Goal: Transaction & Acquisition: Subscribe to service/newsletter

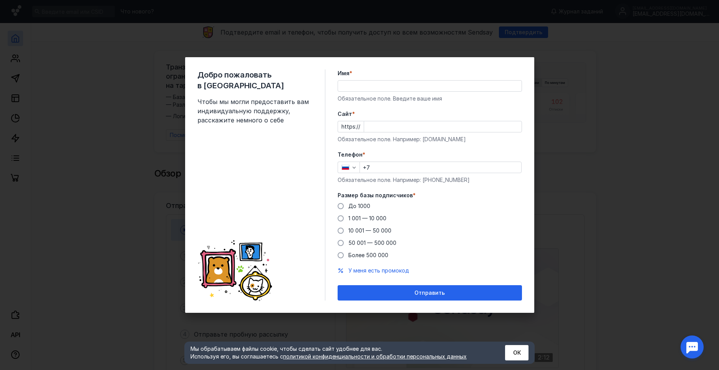
click at [636, 213] on div "Добро пожаловать в Sendsay Чтобы мы могли предоставить вам индивидуальную подде…" at bounding box center [359, 185] width 719 height 370
click at [583, 190] on div "Добро пожаловать в Sendsay Чтобы мы могли предоставить вам индивидуальную подде…" at bounding box center [359, 185] width 719 height 370
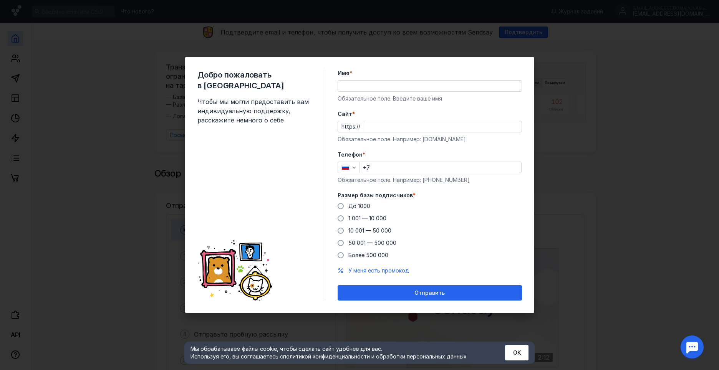
click at [583, 190] on div "Добро пожаловать в Sendsay Чтобы мы могли предоставить вам индивидуальную подде…" at bounding box center [359, 185] width 719 height 370
click at [570, 185] on div "Добро пожаловать в Sendsay Чтобы мы могли предоставить вам индивидуальную подде…" at bounding box center [359, 185] width 719 height 370
click at [516, 353] on button "ОК" at bounding box center [516, 352] width 23 height 15
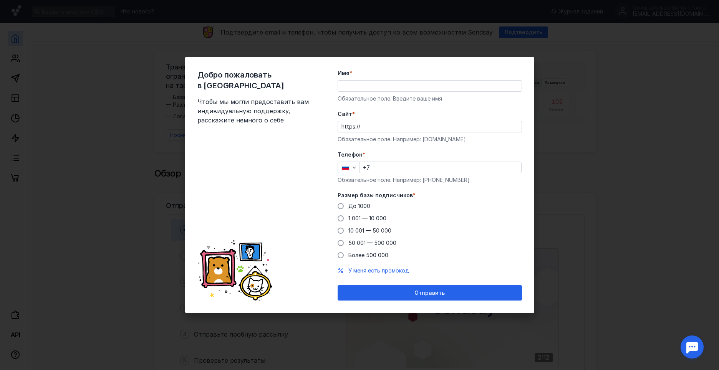
click at [270, 165] on div "Добро пожаловать в Sendsay Чтобы мы могли предоставить вам индивидуальную подде…" at bounding box center [261, 185] width 128 height 231
click at [341, 207] on span at bounding box center [341, 206] width 6 height 6
click at [0, 0] on input "До 1000" at bounding box center [0, 0] width 0 height 0
drag, startPoint x: 375, startPoint y: 168, endPoint x: 342, endPoint y: 165, distance: 33.6
click at [362, 169] on input "+7" at bounding box center [440, 167] width 161 height 11
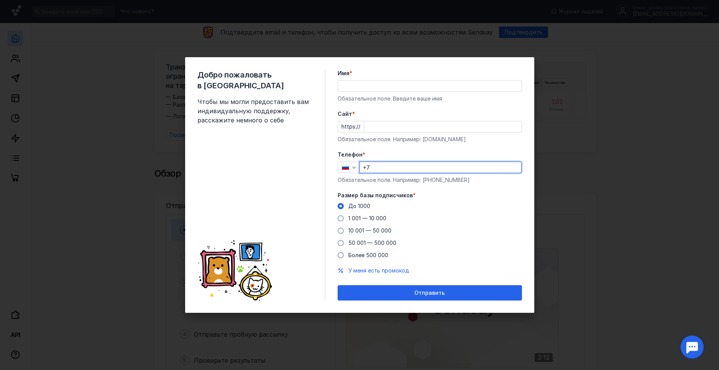
click at [335, 164] on div "Добро пожаловать в Sendsay Чтобы мы могли предоставить вам индивидуальную подде…" at bounding box center [359, 185] width 349 height 256
click at [349, 166] on icon "button" at bounding box center [345, 167] width 8 height 5
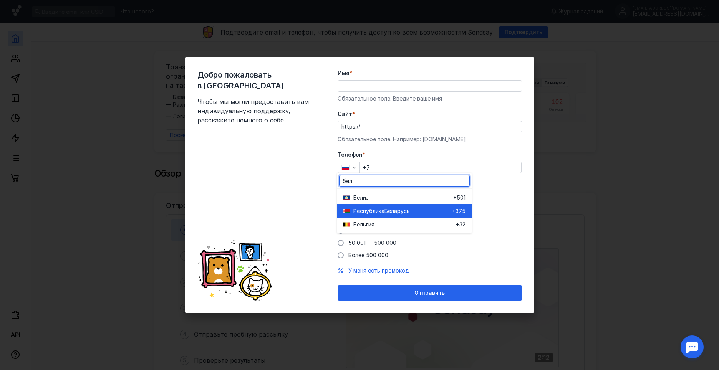
type input "бел"
click at [376, 210] on span "Республика" at bounding box center [368, 211] width 31 height 8
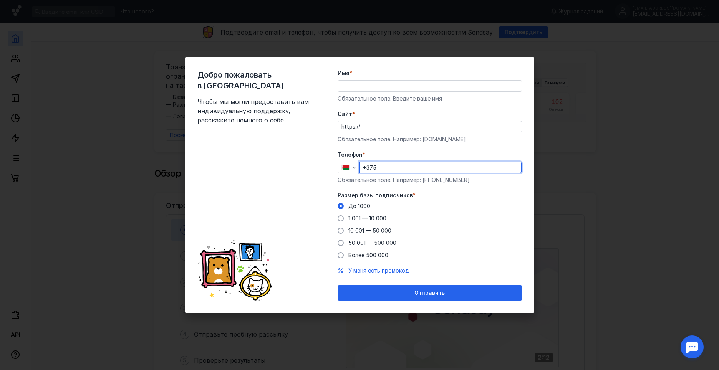
click at [389, 171] on input "+375" at bounding box center [440, 167] width 161 height 11
type input "[PHONE_NUMBER]"
click at [394, 126] on input "Cайт *" at bounding box center [442, 126] width 157 height 11
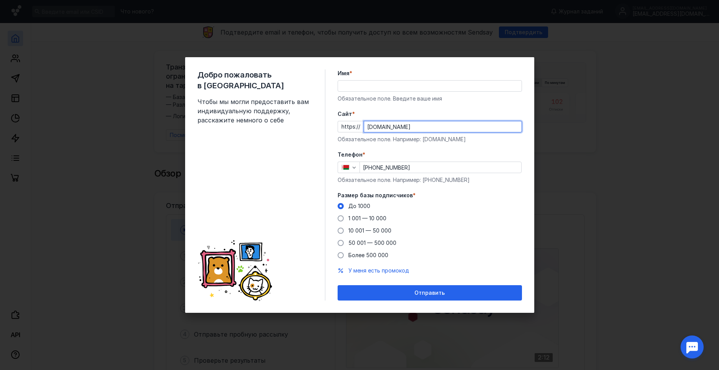
type input "[DOMAIN_NAME]"
click at [381, 87] on input "Имя *" at bounding box center [430, 86] width 184 height 11
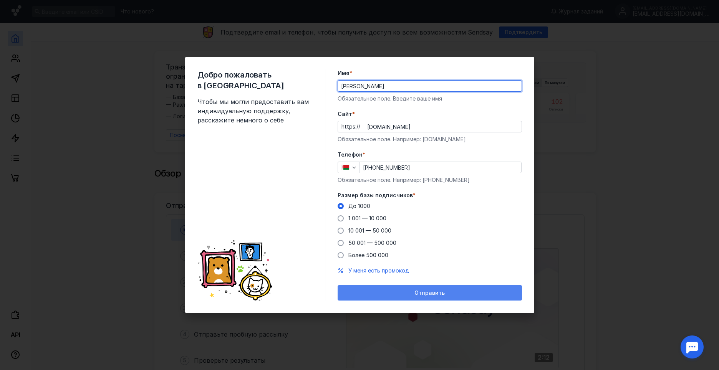
type input "[PERSON_NAME]"
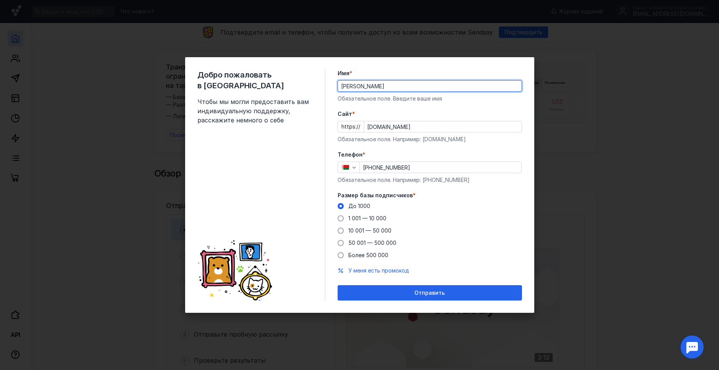
click at [448, 286] on div "Отправить" at bounding box center [430, 292] width 184 height 15
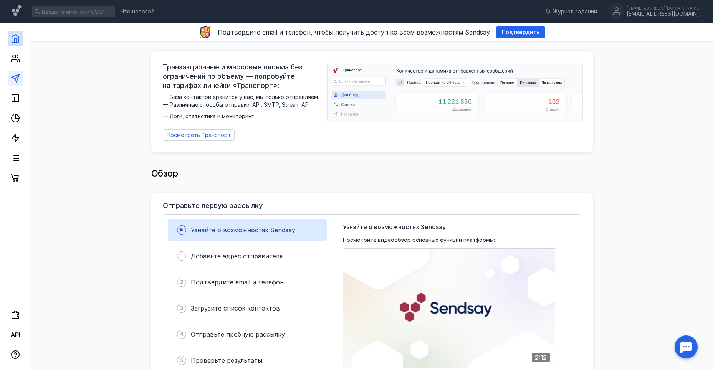
click at [14, 81] on icon at bounding box center [15, 78] width 9 height 9
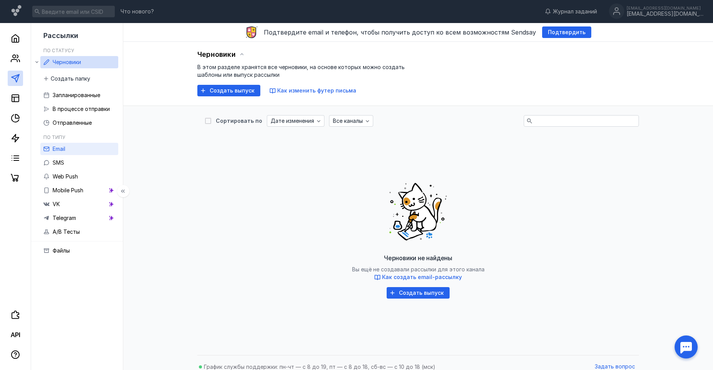
click at [78, 151] on link "Email" at bounding box center [79, 149] width 78 height 12
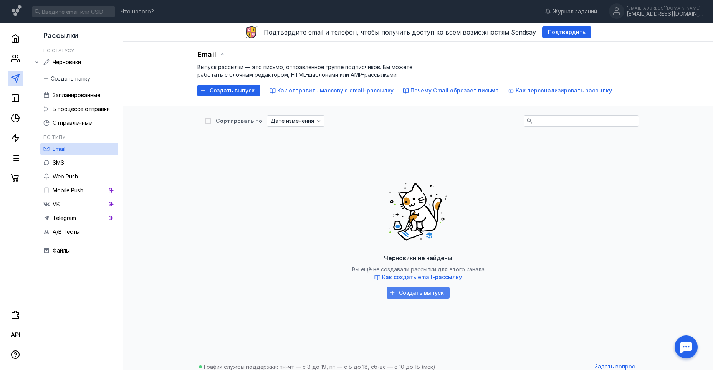
click at [424, 291] on span "Создать выпуск" at bounding box center [421, 293] width 45 height 7
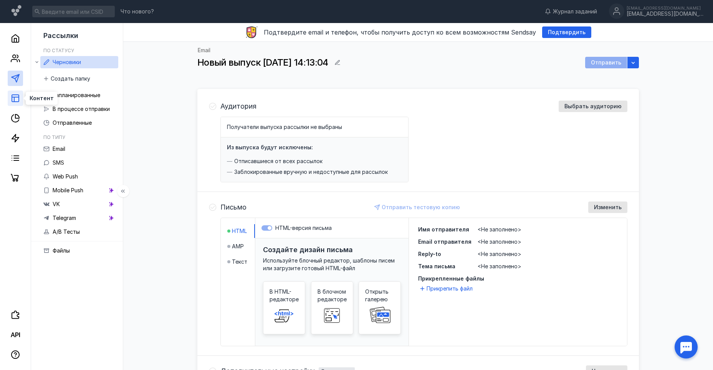
click at [16, 100] on icon at bounding box center [15, 98] width 9 height 9
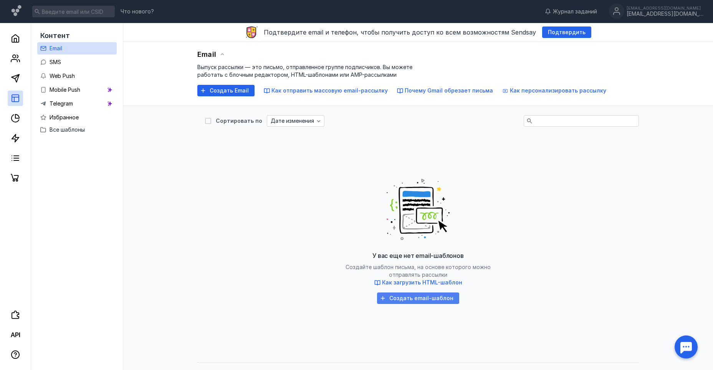
click at [436, 299] on span "Создать email-шаблон" at bounding box center [421, 298] width 64 height 7
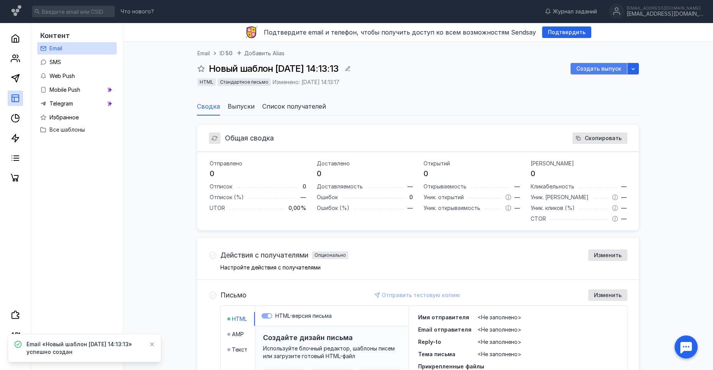
click at [595, 65] on div "Создать выпуск" at bounding box center [599, 69] width 56 height 12
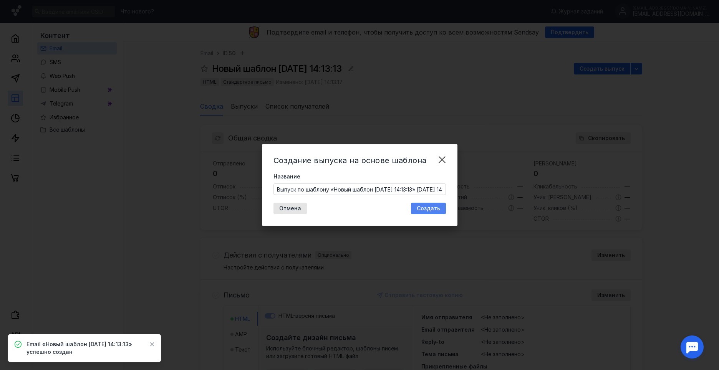
click at [430, 205] on span "Создать" at bounding box center [428, 208] width 23 height 7
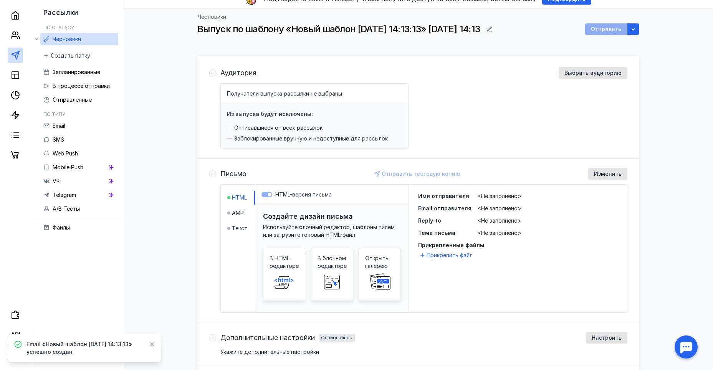
scroll to position [77, 0]
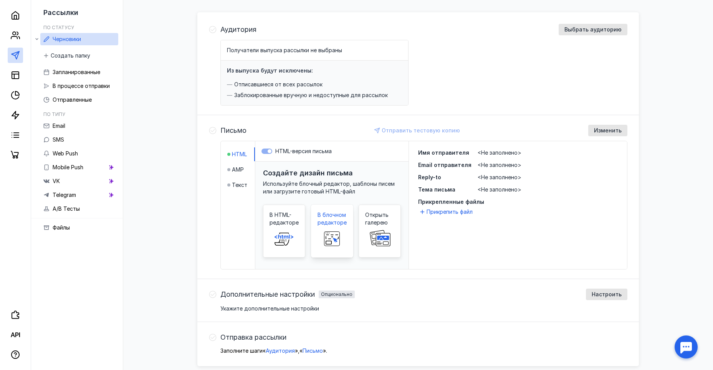
click at [339, 242] on rect at bounding box center [331, 239] width 15 height 14
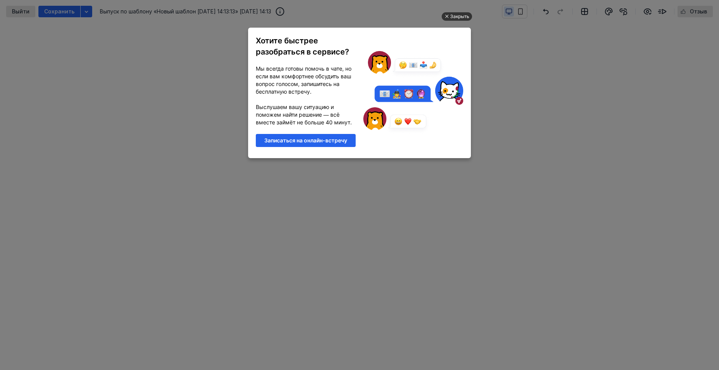
click at [463, 15] on div "Закрыть" at bounding box center [459, 16] width 19 height 8
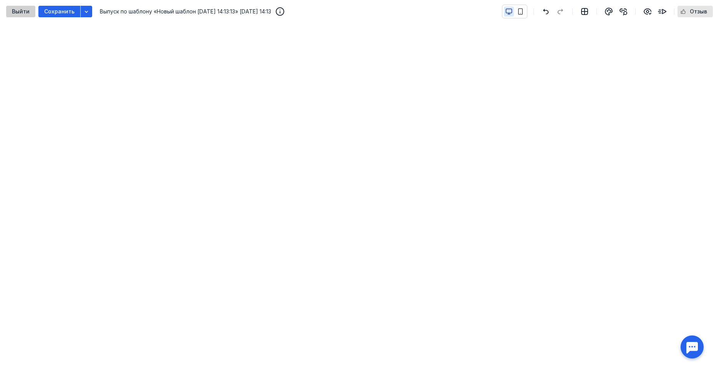
click at [17, 13] on span "Выйти" at bounding box center [21, 11] width 18 height 7
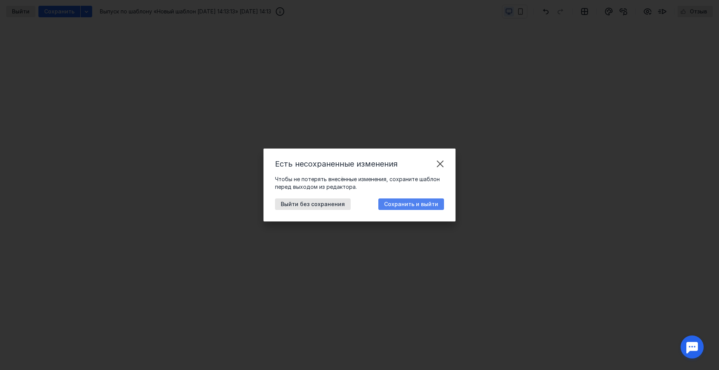
click at [412, 200] on div "Сохранить и выйти" at bounding box center [411, 205] width 66 height 12
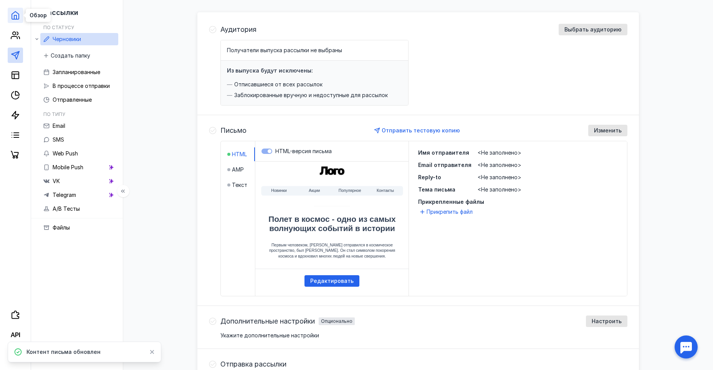
click at [16, 15] on polyline at bounding box center [15, 17] width 2 height 4
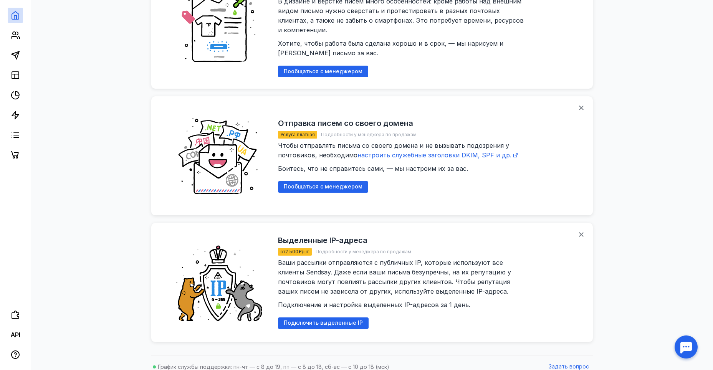
scroll to position [945, 0]
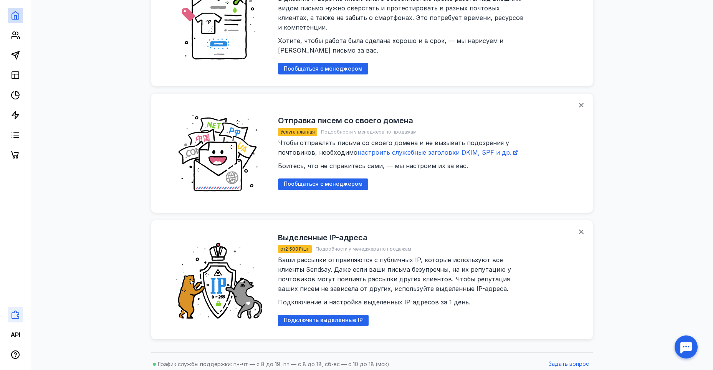
click at [9, 316] on link at bounding box center [15, 314] width 15 height 15
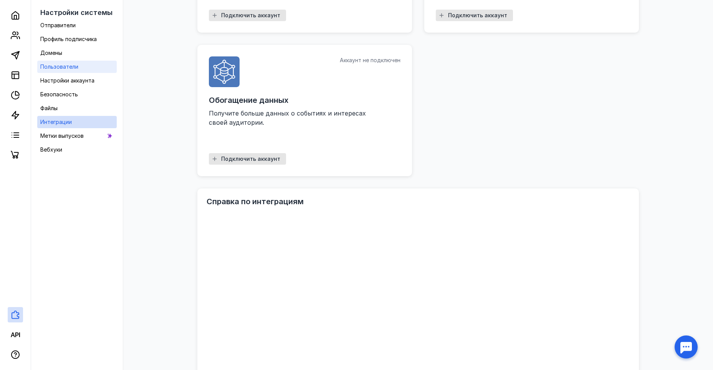
scroll to position [199, 0]
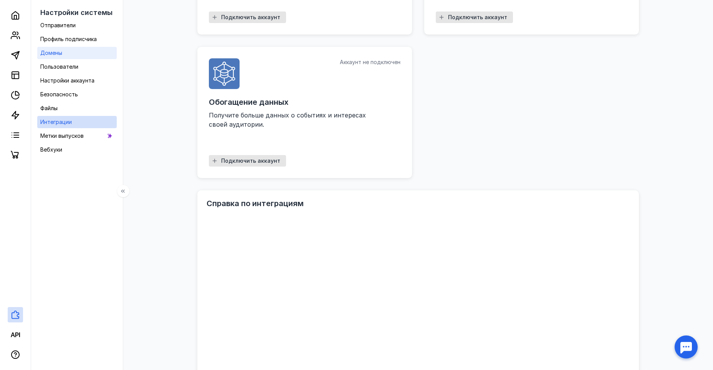
click at [61, 53] on span "Домены" at bounding box center [51, 53] width 22 height 7
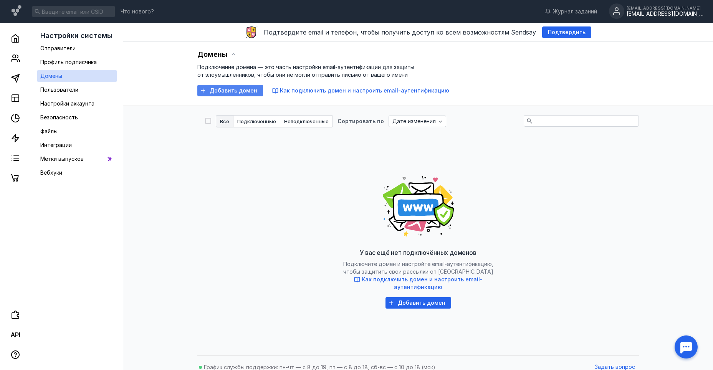
click at [220, 89] on span "Добавить домен" at bounding box center [234, 91] width 48 height 7
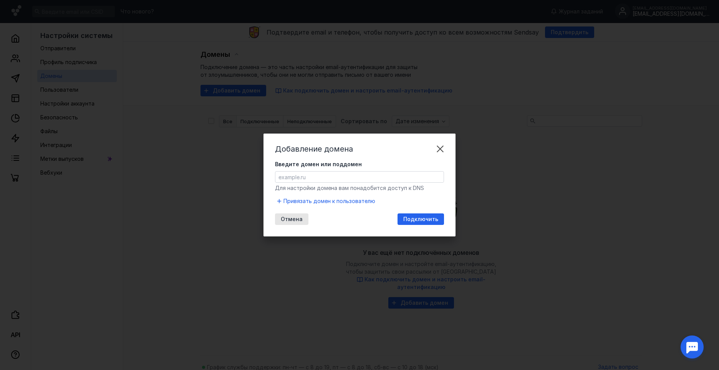
drag, startPoint x: 444, startPoint y: 147, endPoint x: 444, endPoint y: 333, distance: 185.9
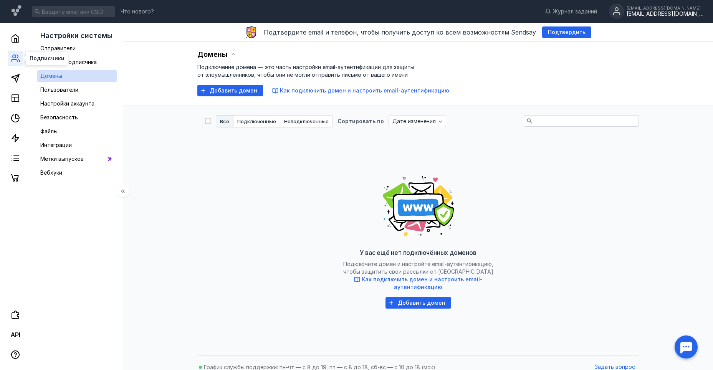
click at [15, 61] on icon at bounding box center [15, 58] width 9 height 9
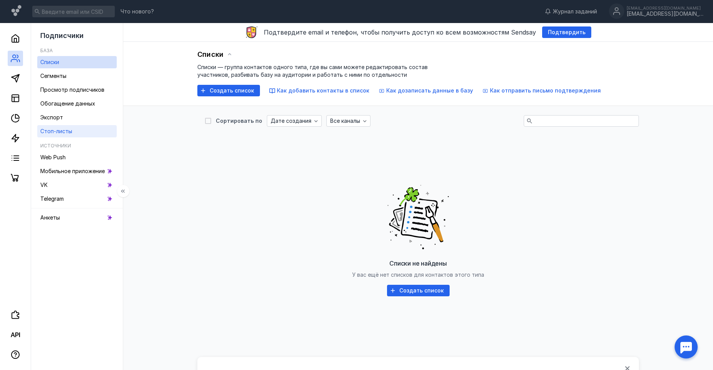
click at [69, 129] on span "Стоп-листы" at bounding box center [56, 131] width 32 height 7
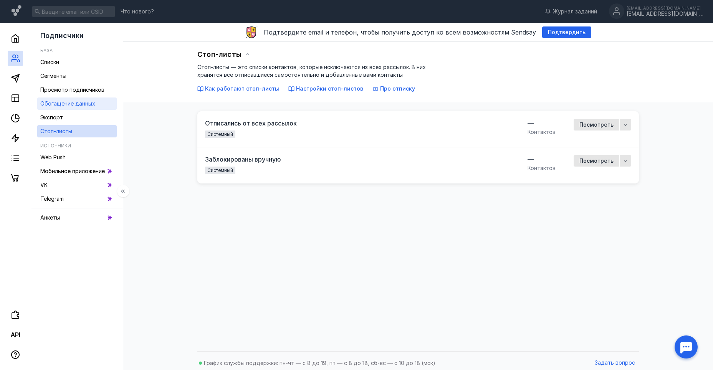
click at [43, 101] on span "Обогащение данных" at bounding box center [67, 103] width 55 height 7
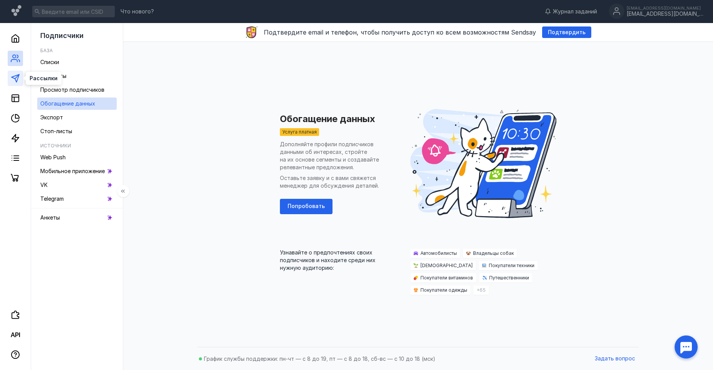
click at [11, 79] on icon at bounding box center [15, 78] width 9 height 9
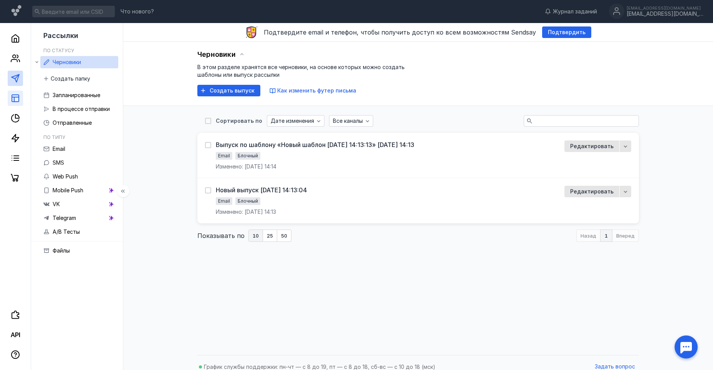
click at [21, 100] on link at bounding box center [15, 98] width 15 height 15
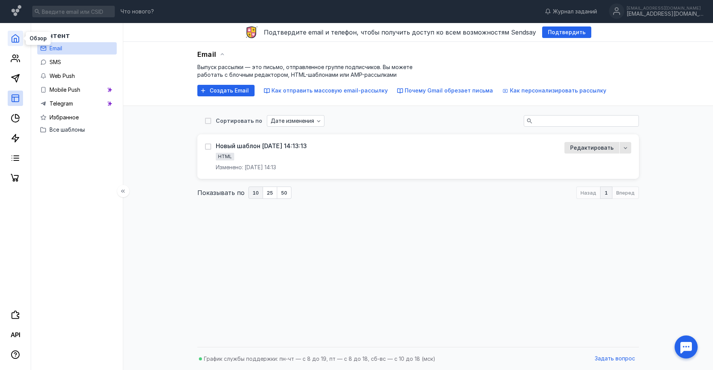
click at [15, 41] on polyline at bounding box center [15, 40] width 2 height 4
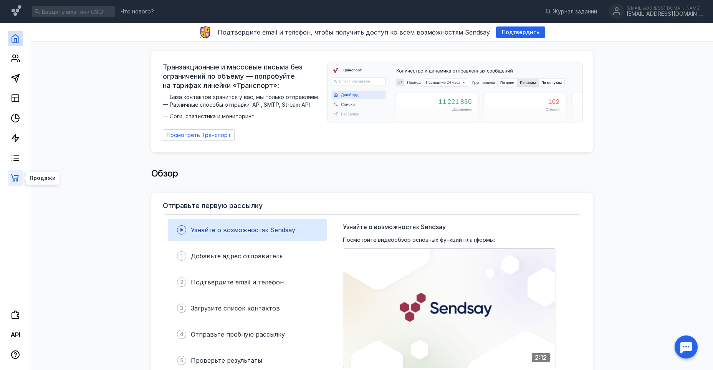
click at [12, 179] on icon at bounding box center [15, 178] width 9 height 9
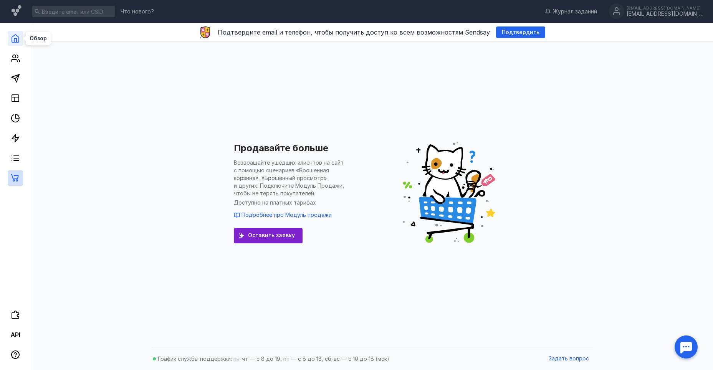
click at [17, 35] on icon at bounding box center [15, 39] width 7 height 8
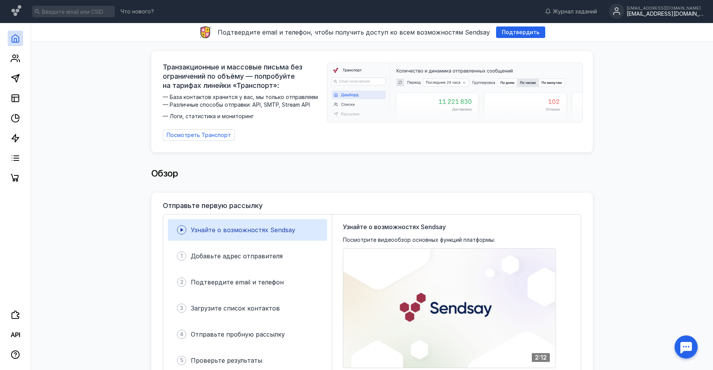
click at [647, 11] on div "[EMAIL_ADDRESS][DOMAIN_NAME]" at bounding box center [665, 14] width 77 height 7
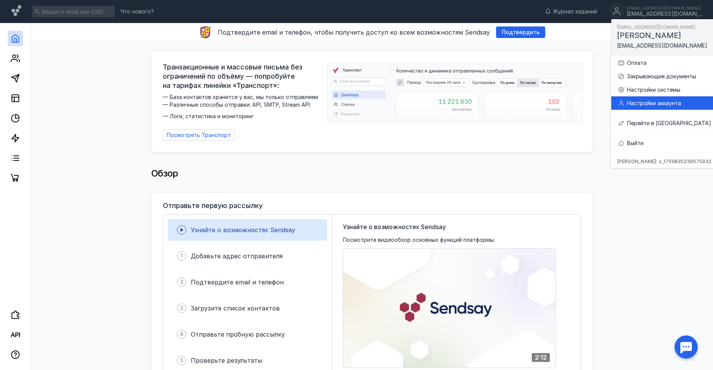
click at [662, 103] on div "Настройки аккаунта" at bounding box center [673, 103] width 92 height 8
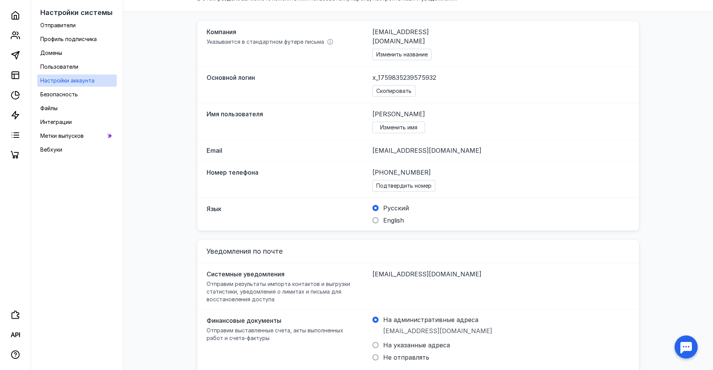
scroll to position [123, 0]
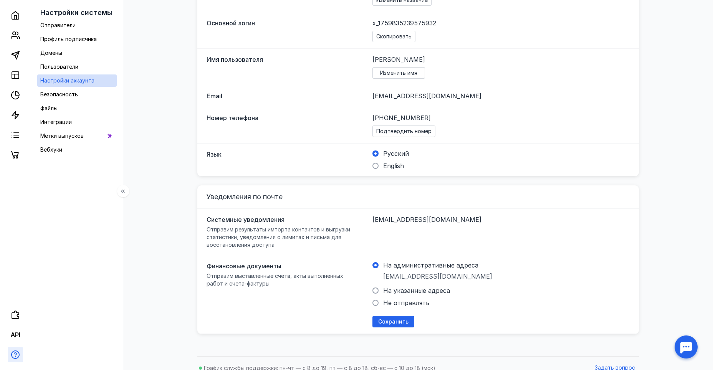
click at [17, 351] on icon "button" at bounding box center [15, 354] width 9 height 9
click at [14, 240] on nav at bounding box center [15, 185] width 31 height 370
click at [17, 318] on icon at bounding box center [15, 314] width 9 height 9
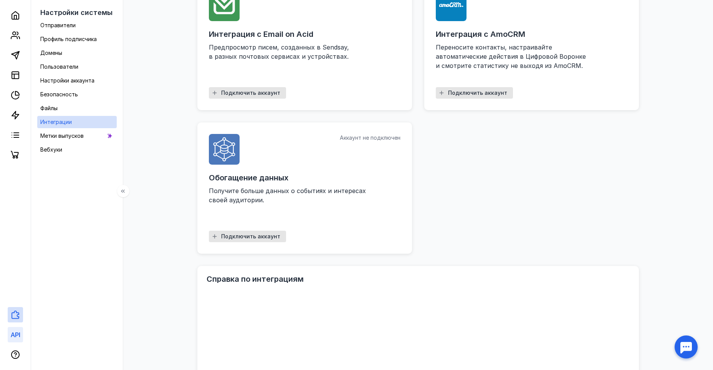
click at [22, 336] on link at bounding box center [15, 334] width 15 height 15
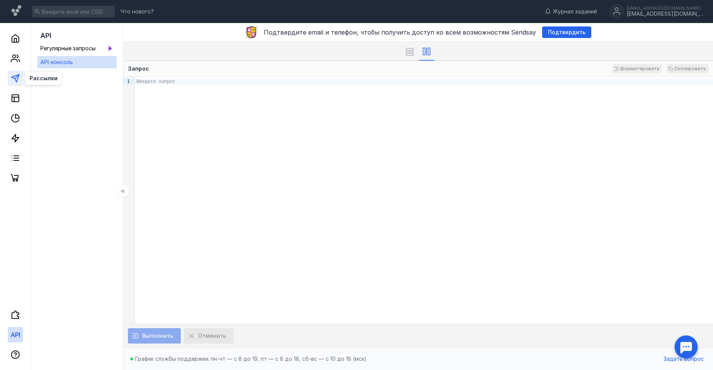
click at [14, 76] on polygon at bounding box center [16, 79] width 8 height 8
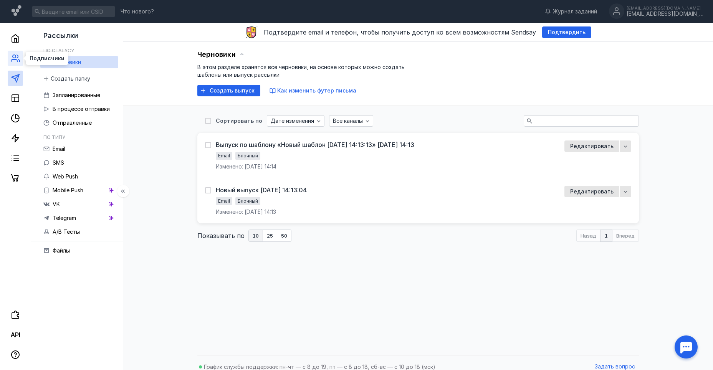
click at [15, 62] on icon at bounding box center [15, 58] width 9 height 9
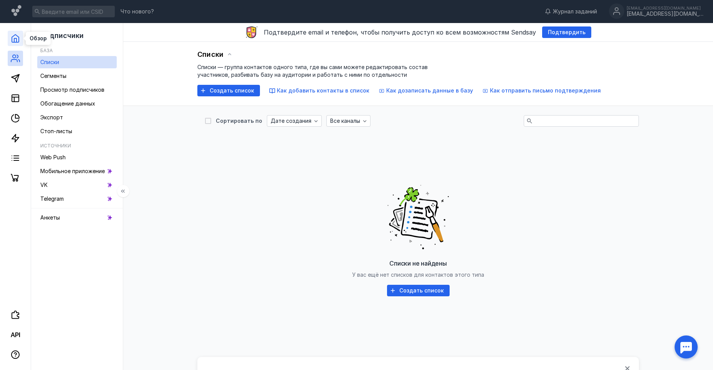
click at [17, 37] on icon at bounding box center [15, 38] width 9 height 9
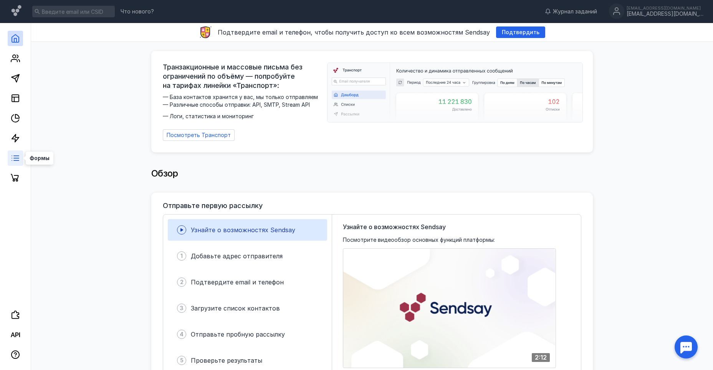
click at [15, 161] on line at bounding box center [16, 161] width 5 height 0
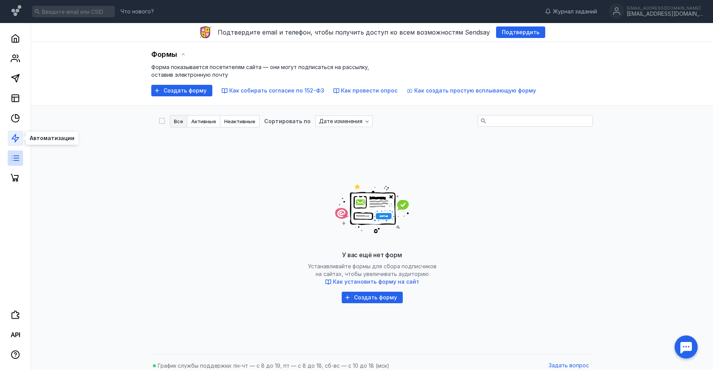
click at [17, 137] on polygon at bounding box center [15, 138] width 7 height 8
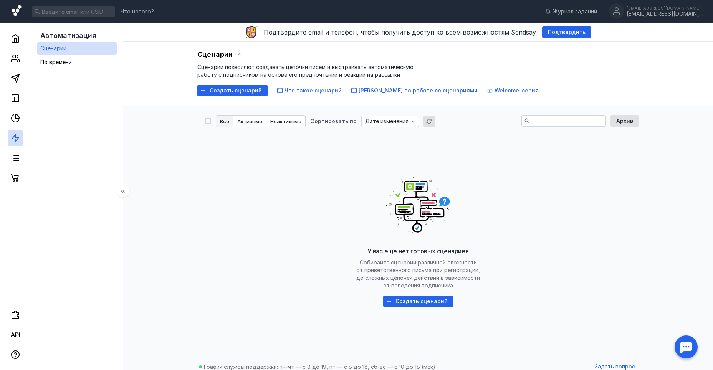
click at [20, 8] on icon at bounding box center [17, 10] width 10 height 11
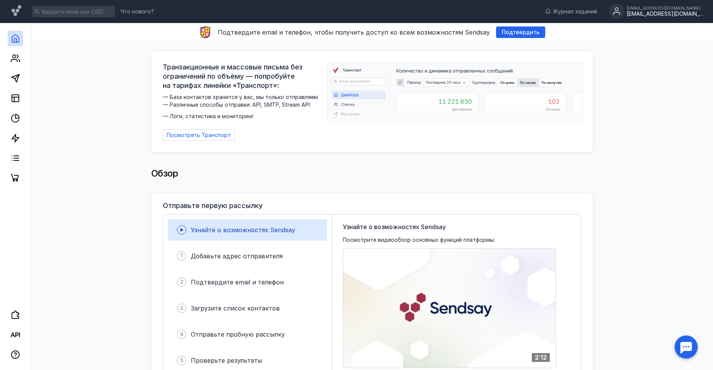
click at [613, 15] on icon at bounding box center [616, 10] width 15 height 15
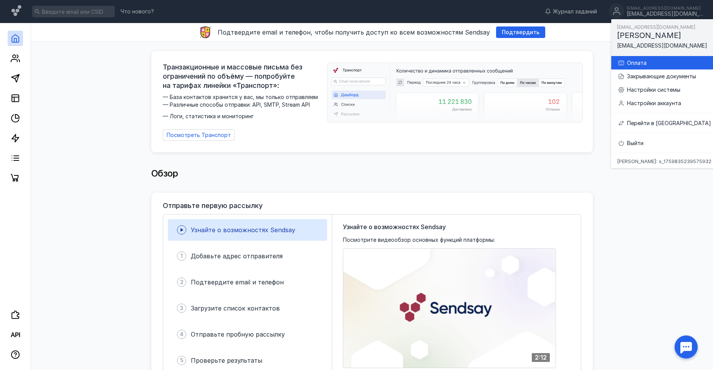
click at [682, 59] on div "Оплата" at bounding box center [673, 63] width 92 height 8
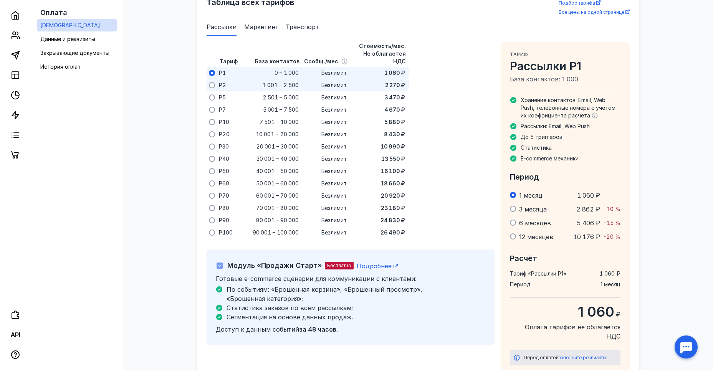
scroll to position [497, 0]
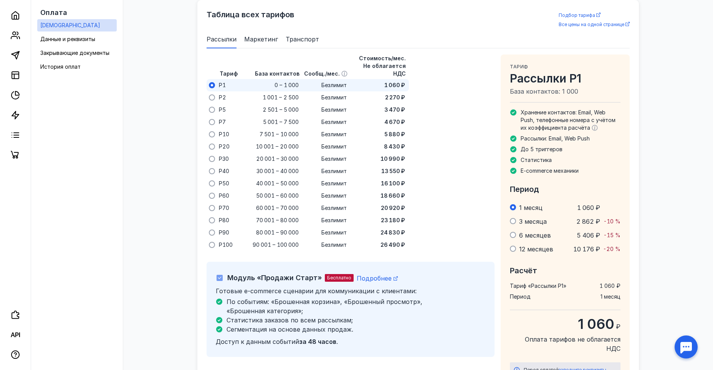
click at [513, 250] on span at bounding box center [513, 249] width 6 height 6
click at [0, 0] on input "radio" at bounding box center [0, 0] width 0 height 0
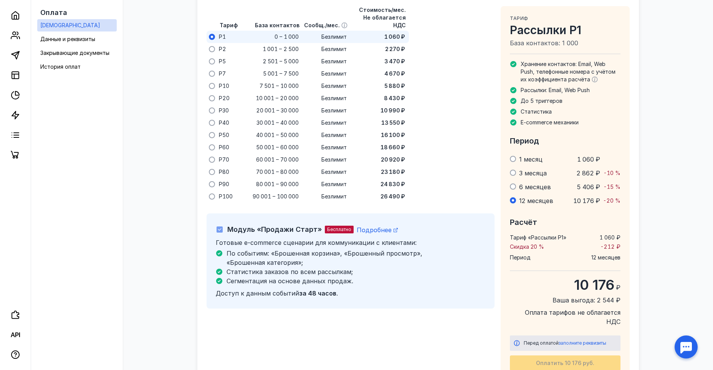
scroll to position [612, 0]
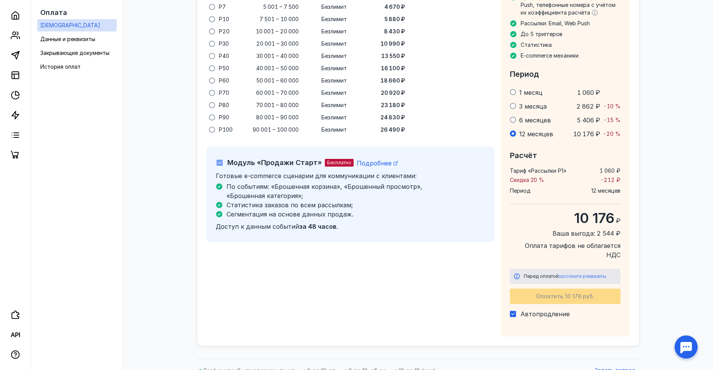
click at [590, 273] on span "заполните реквизиты" at bounding box center [583, 276] width 48 height 6
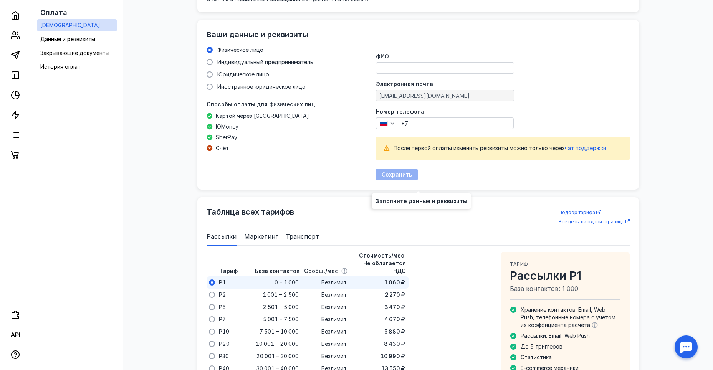
scroll to position [293, 0]
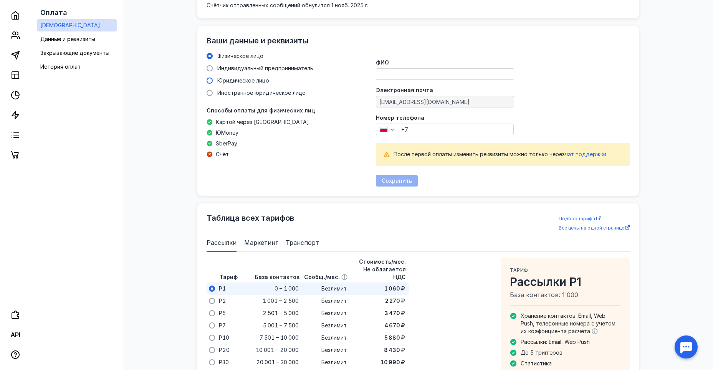
click at [209, 80] on span at bounding box center [210, 81] width 6 height 6
click at [0, 0] on input "Юридическое лицо" at bounding box center [0, 0] width 0 height 0
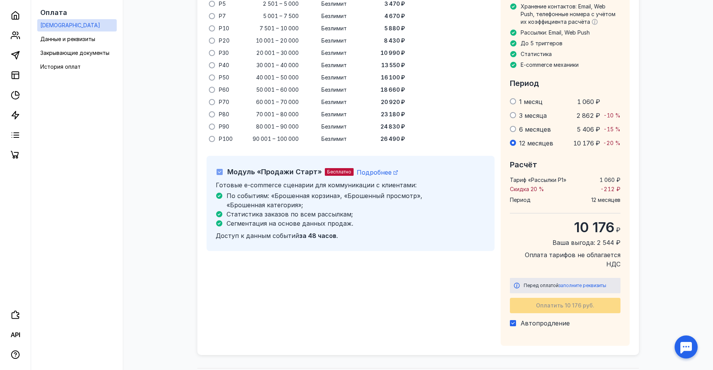
scroll to position [586, 0]
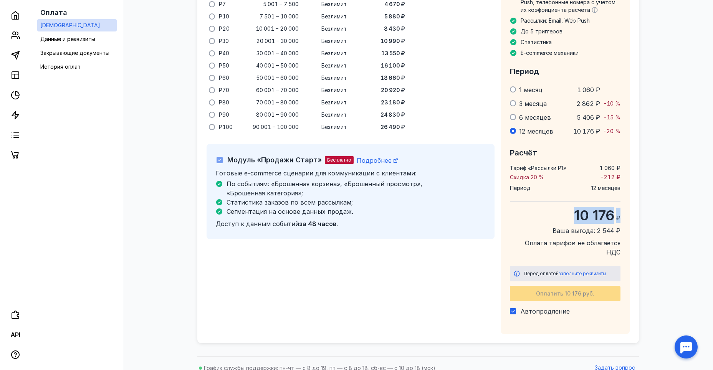
drag, startPoint x: 573, startPoint y: 214, endPoint x: 617, endPoint y: 216, distance: 43.8
click at [620, 216] on div "10 176 ₽" at bounding box center [565, 215] width 111 height 15
click at [605, 217] on span "10 176" at bounding box center [594, 215] width 40 height 17
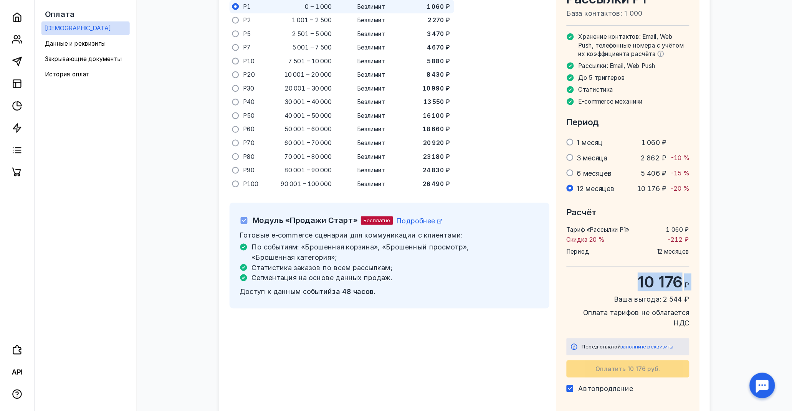
scroll to position [545, 0]
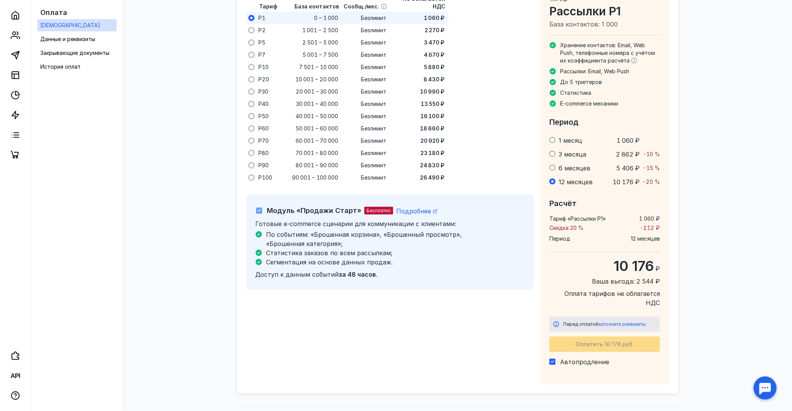
scroll to position [525, 0]
